Goal: Information Seeking & Learning: Learn about a topic

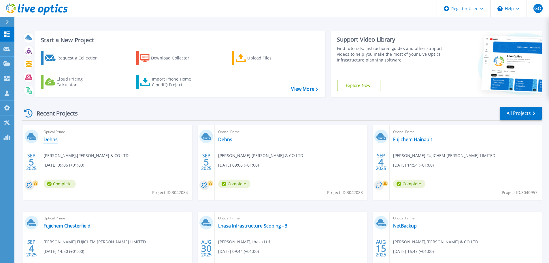
click at [47, 138] on link "Dehns" at bounding box center [51, 139] width 14 height 6
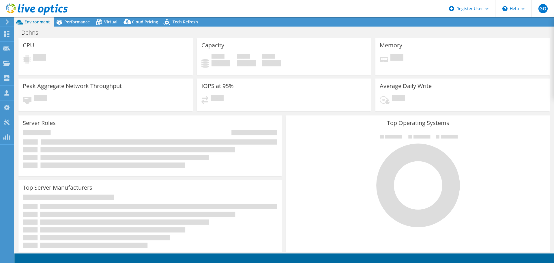
select select "USD"
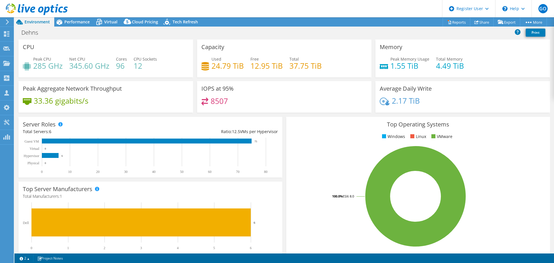
click at [67, 23] on span "Performance" at bounding box center [76, 21] width 25 height 5
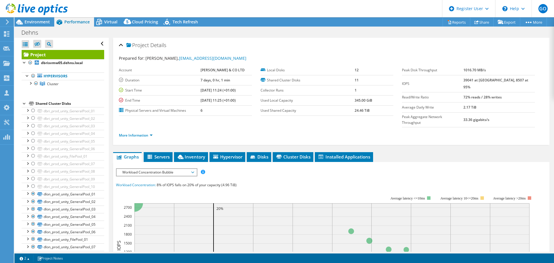
click at [30, 84] on div at bounding box center [30, 83] width 6 height 6
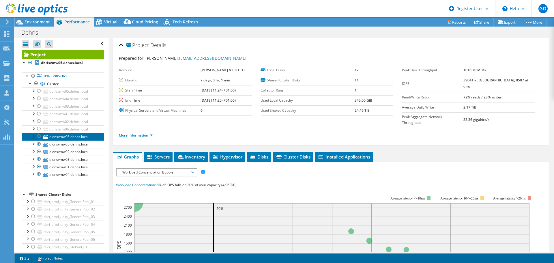
click at [56, 139] on link "dlonsvmw06.dehns.local" at bounding box center [63, 136] width 82 height 7
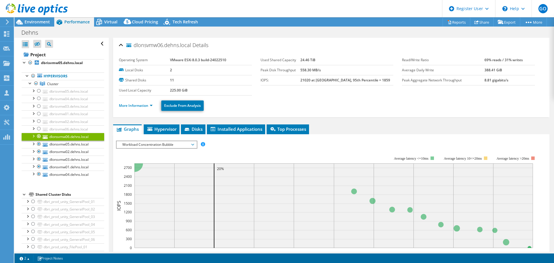
click at [145, 101] on ul "More Information Exclude From Analysis" at bounding box center [331, 105] width 425 height 12
click at [147, 105] on link "More Information" at bounding box center [136, 105] width 34 height 5
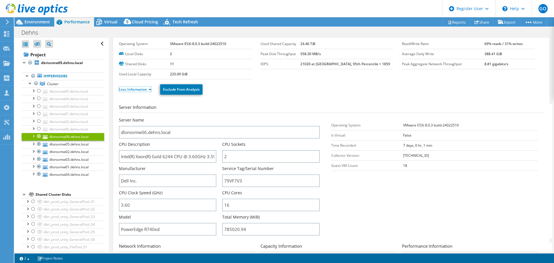
scroll to position [29, 0]
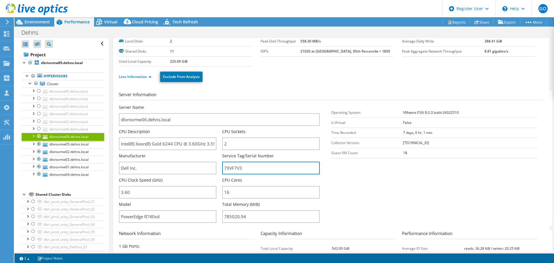
drag, startPoint x: 248, startPoint y: 170, endPoint x: 221, endPoint y: 169, distance: 26.8
click at [222, 169] on input "79VF7V3" at bounding box center [270, 168] width 97 height 13
